Goal: Information Seeking & Learning: Learn about a topic

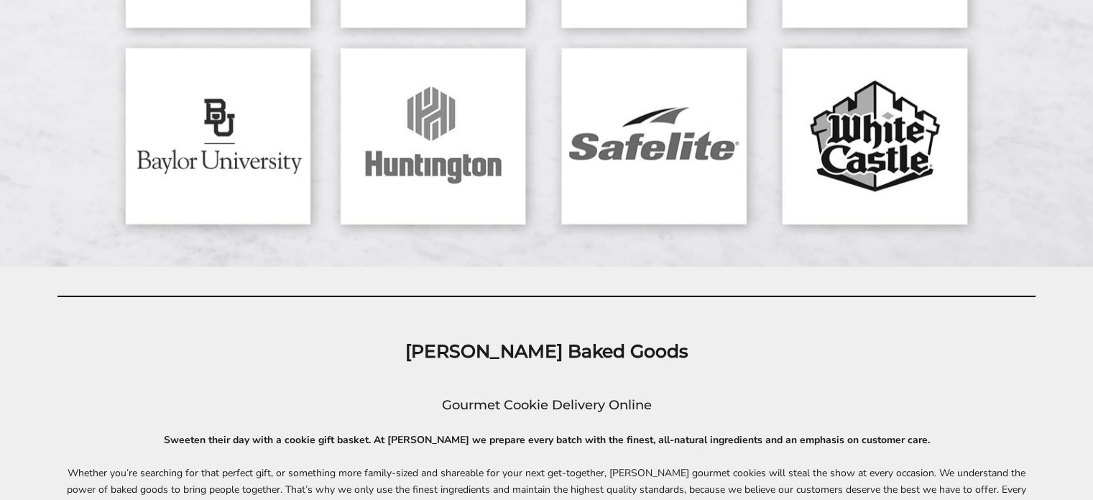
scroll to position [4959, 0]
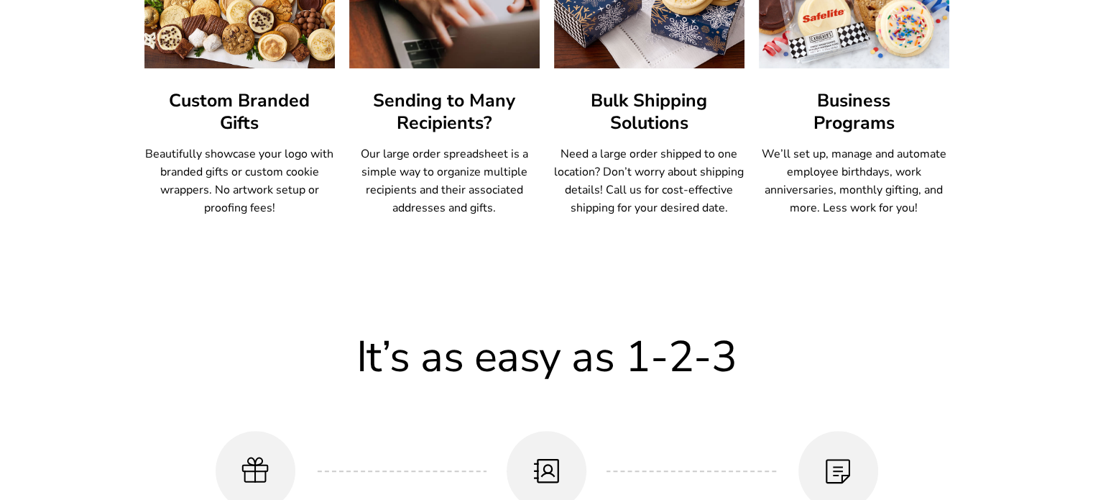
scroll to position [1150, 0]
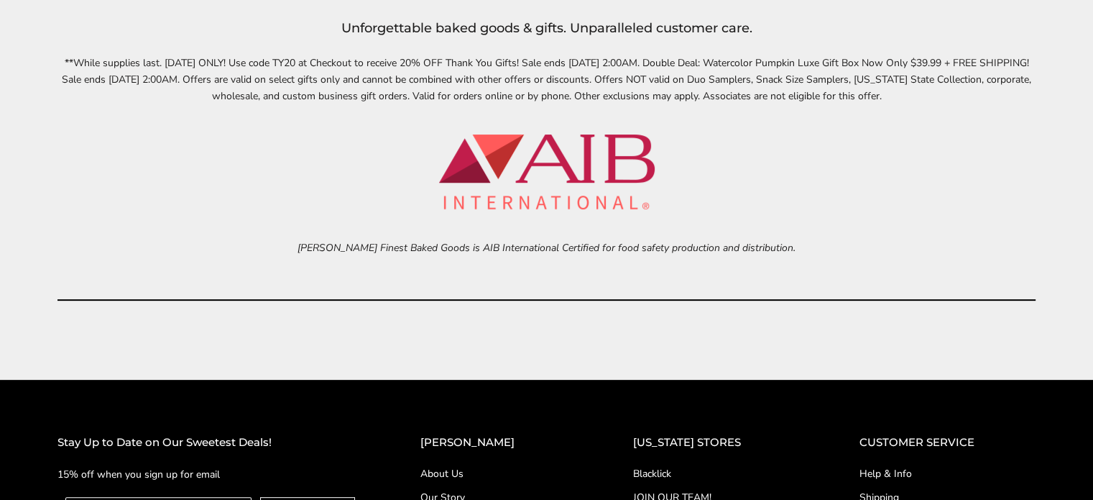
scroll to position [6109, 0]
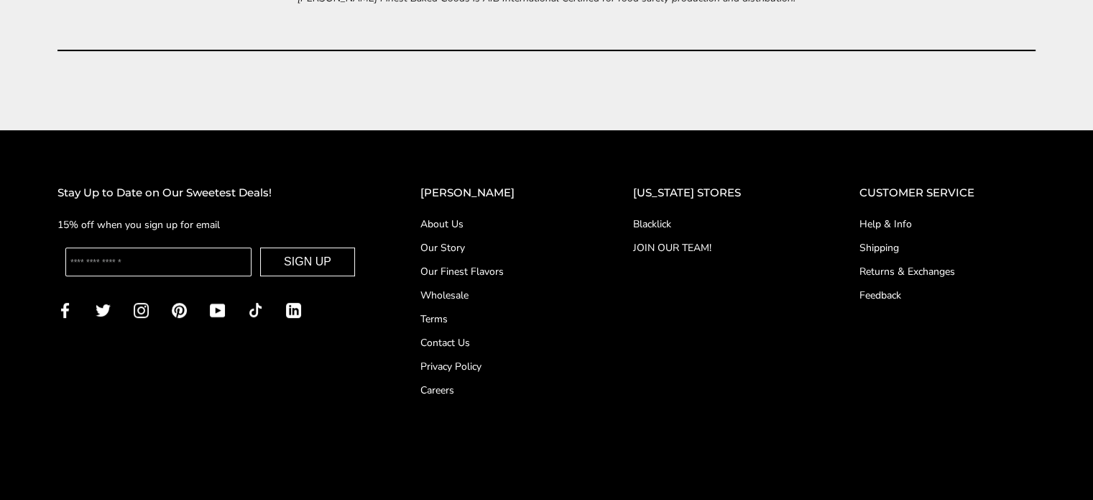
click at [482, 218] on link "About Us" at bounding box center [497, 223] width 155 height 15
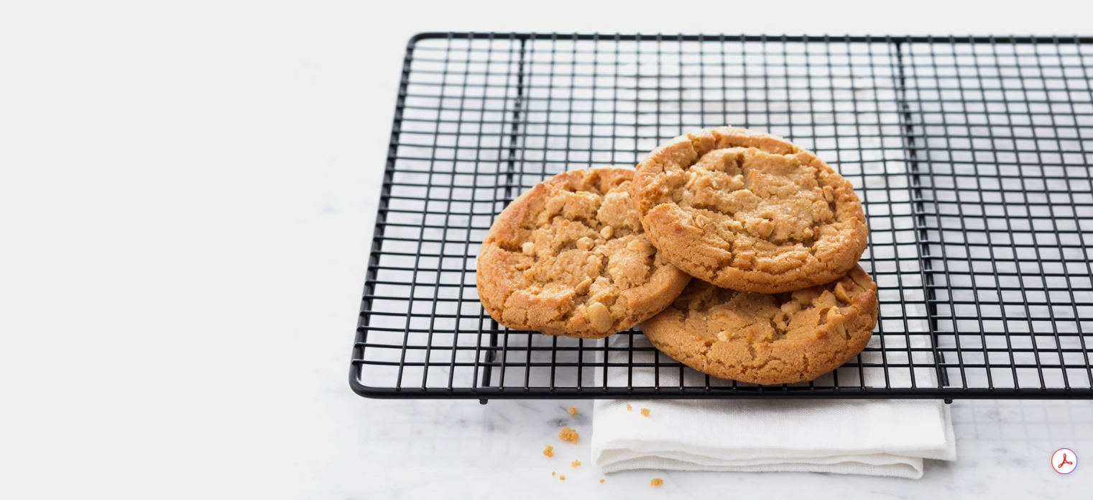
scroll to position [1941, 0]
